Goal: Subscribe to service/newsletter

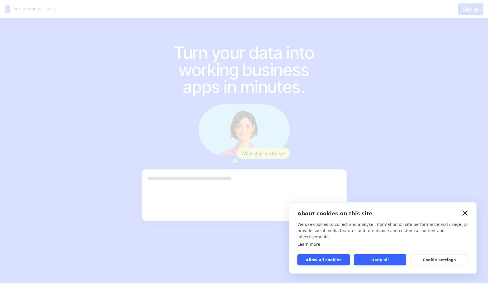
click at [464, 217] on link "close" at bounding box center [464, 212] width 9 height 9
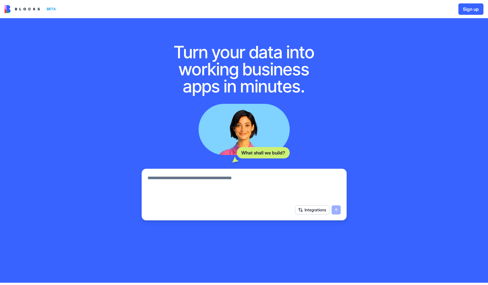
scroll to position [0, 0]
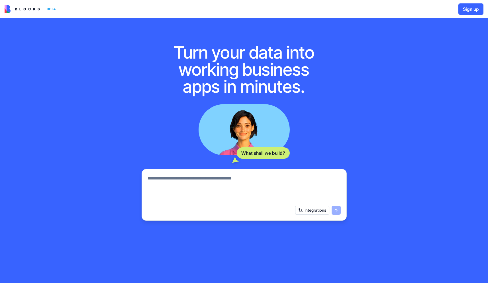
click at [195, 184] on textarea at bounding box center [243, 188] width 193 height 27
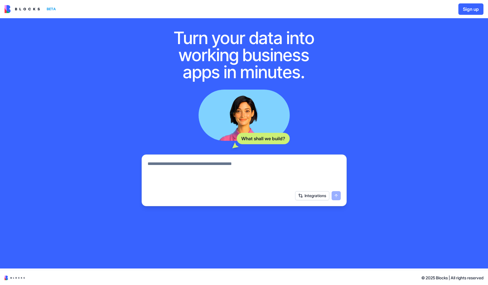
scroll to position [15, 0]
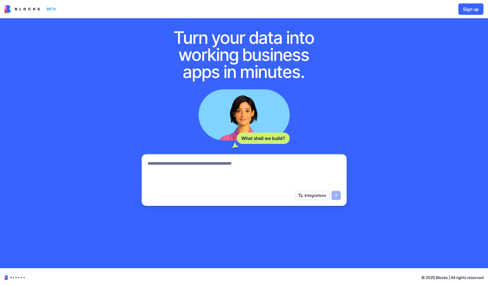
click at [225, 176] on textarea at bounding box center [243, 173] width 193 height 27
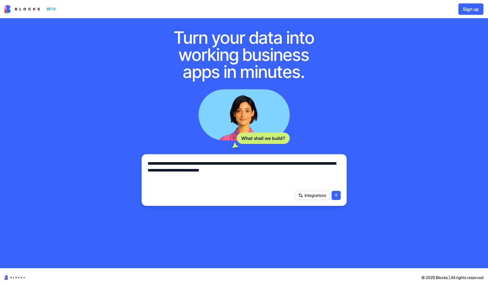
type textarea "**********"
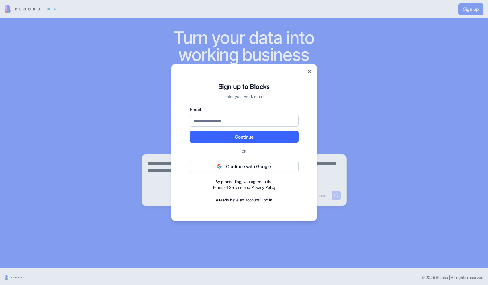
scroll to position [15, 0]
click at [190, 131] on button "Continue" at bounding box center [244, 136] width 109 height 11
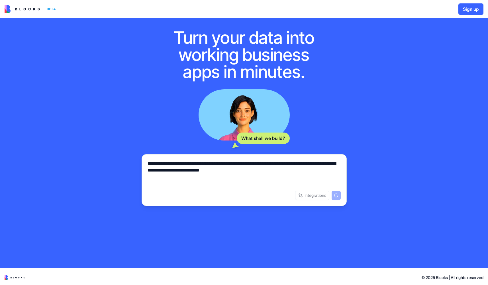
click at [8, 275] on div "© 2025 Blocks | All rights reserved" at bounding box center [244, 277] width 488 height 15
click at [13, 276] on img at bounding box center [15, 277] width 20 height 5
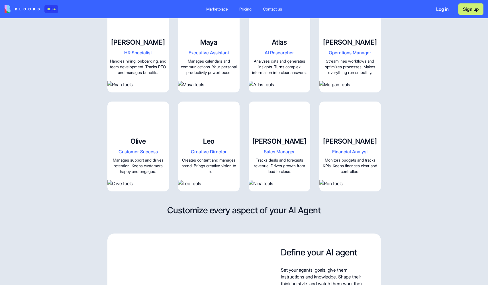
scroll to position [683, 0]
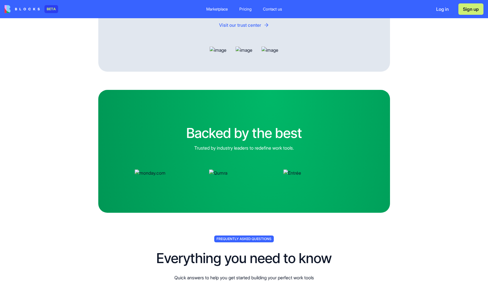
drag, startPoint x: 124, startPoint y: 188, endPoint x: 126, endPoint y: 222, distance: 33.3
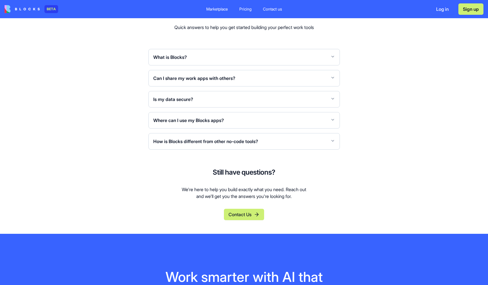
scroll to position [2139, 0]
